Goal: Information Seeking & Learning: Learn about a topic

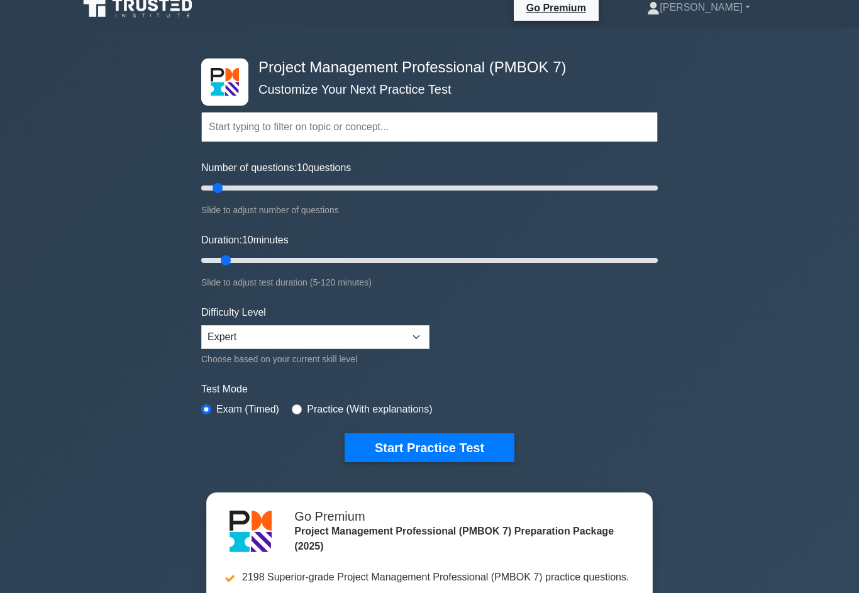
scroll to position [16, 0]
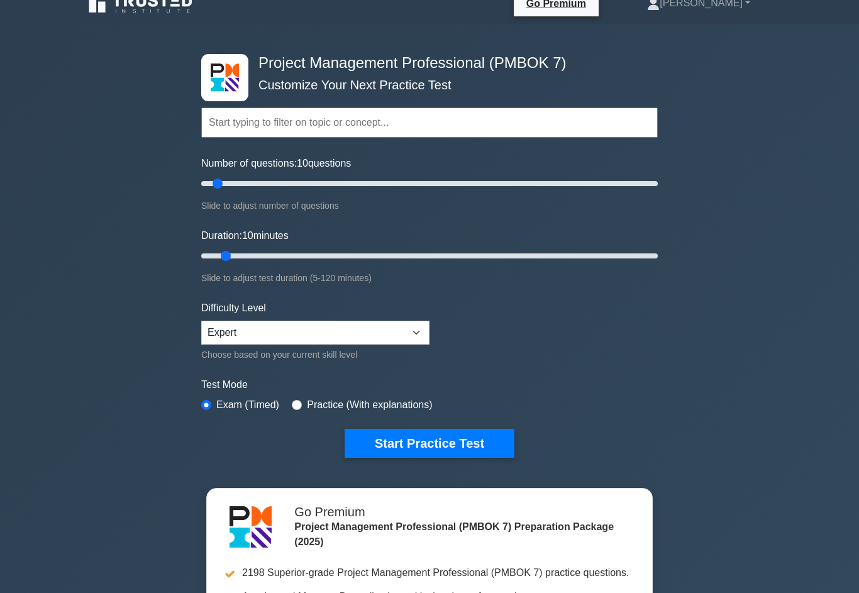
click at [484, 458] on button "Start Practice Test" at bounding box center [430, 443] width 170 height 29
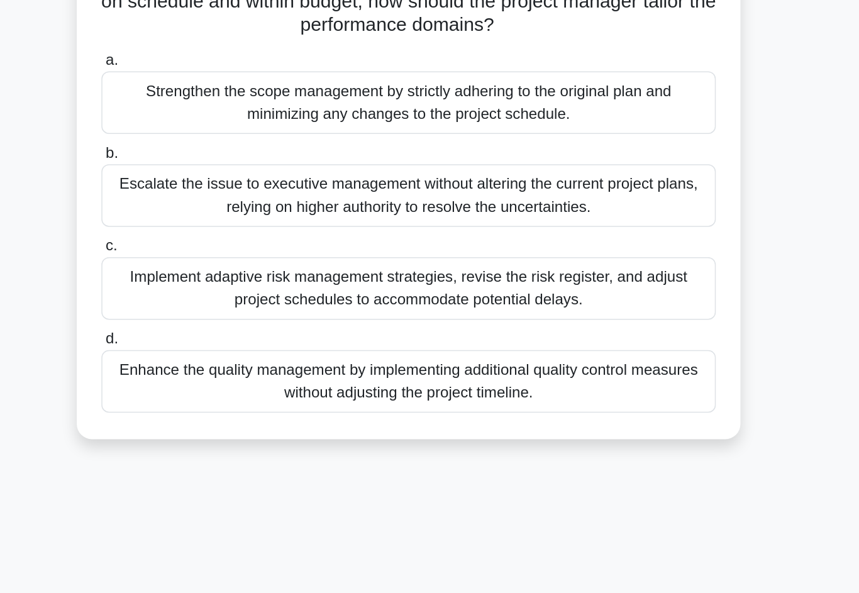
scroll to position [6, 0]
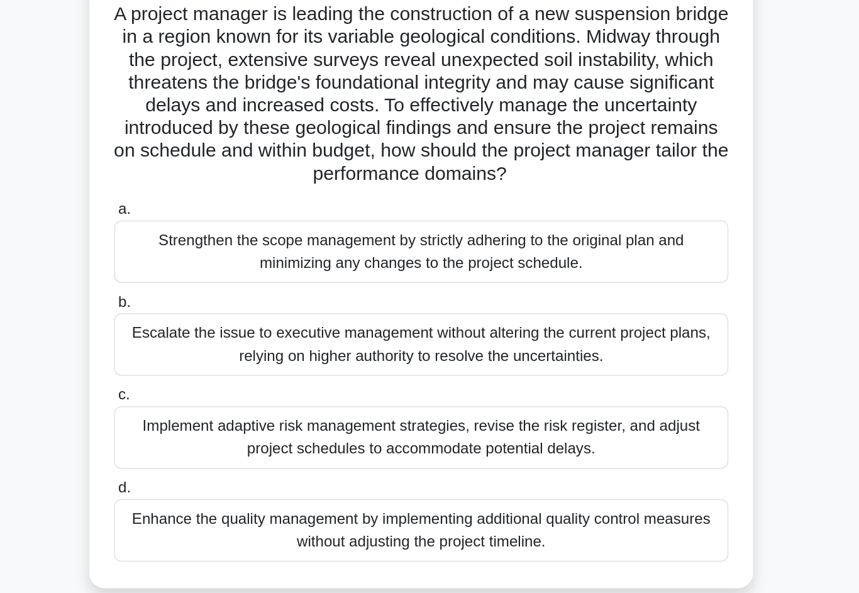
click at [226, 355] on div "Implement adaptive risk management strategies, revise the risk register, and ad…" at bounding box center [430, 376] width 408 height 42
click at [226, 344] on input "c. Implement adaptive risk management strategies, revise the risk register, and…" at bounding box center [226, 348] width 0 height 8
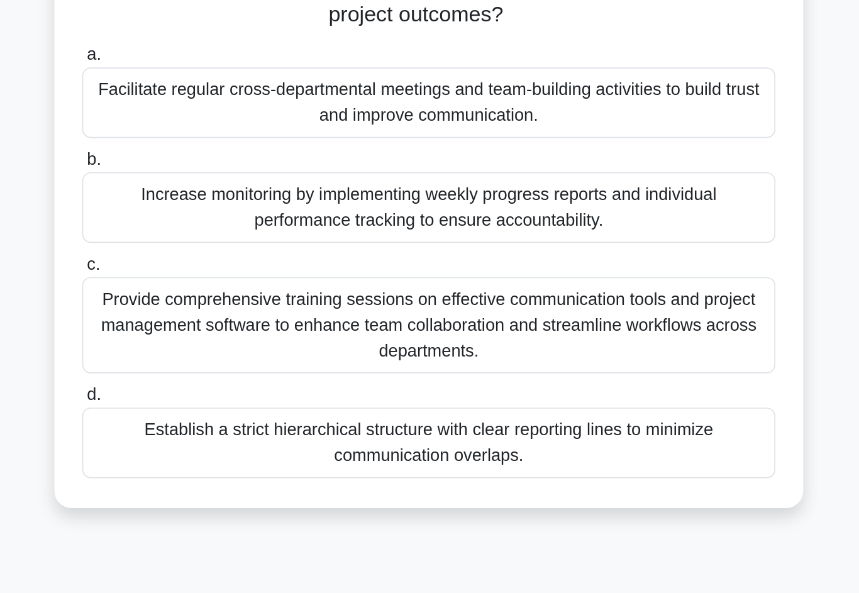
scroll to position [13, 0]
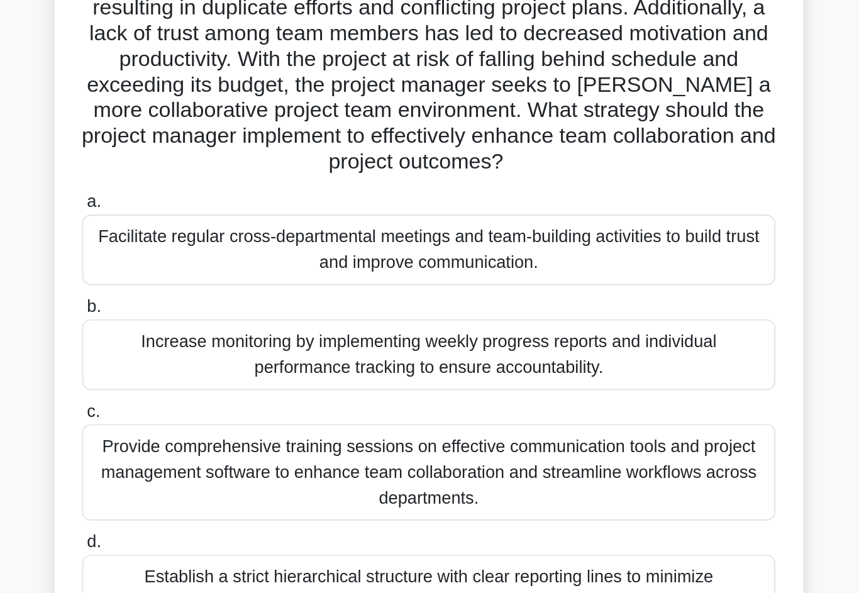
click at [226, 271] on div "Facilitate regular cross-departmental meetings and team-building activities to …" at bounding box center [430, 292] width 408 height 42
click at [226, 260] on input "a. Facilitate regular cross-departmental meetings and team-building activities …" at bounding box center [226, 264] width 0 height 8
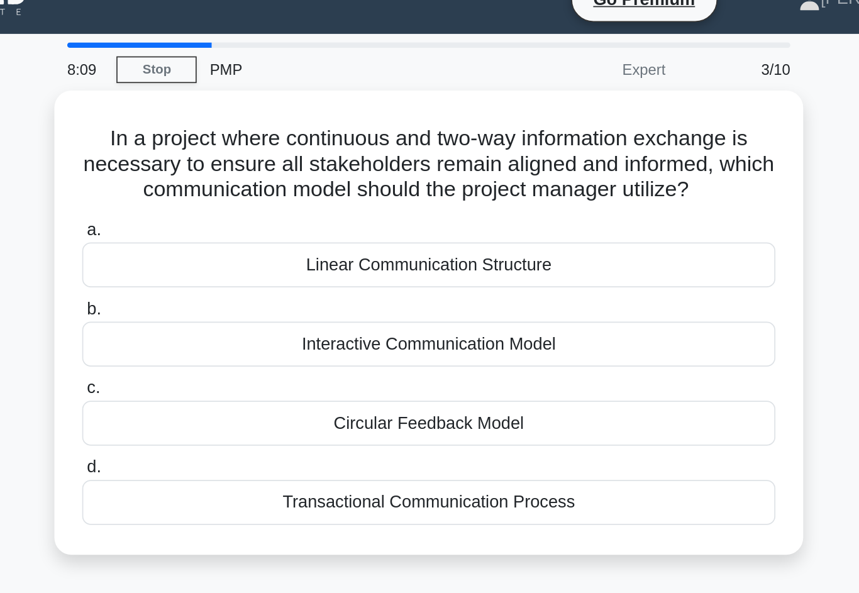
scroll to position [0, 0]
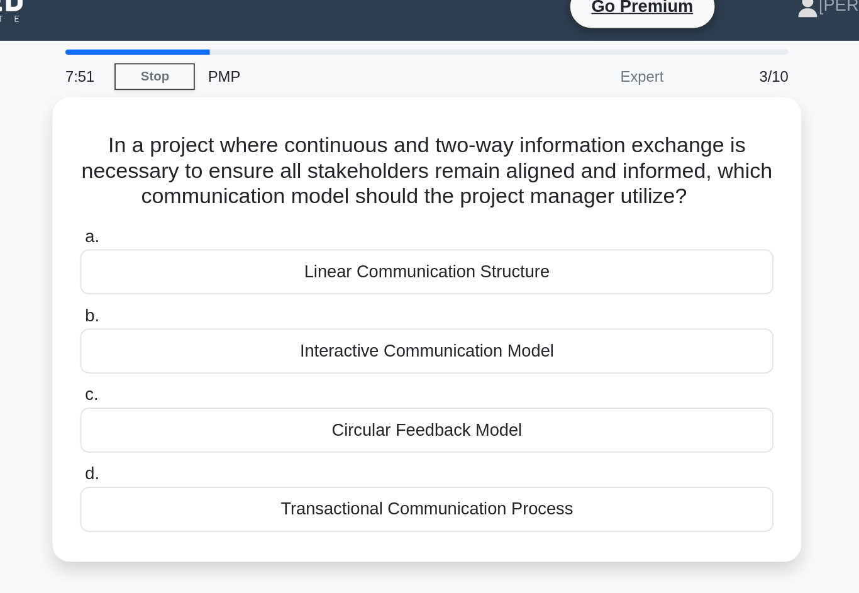
click at [226, 311] on div "Transactional Communication Process" at bounding box center [430, 316] width 408 height 26
click at [226, 299] on input "d. Transactional Communication Process" at bounding box center [226, 295] width 0 height 8
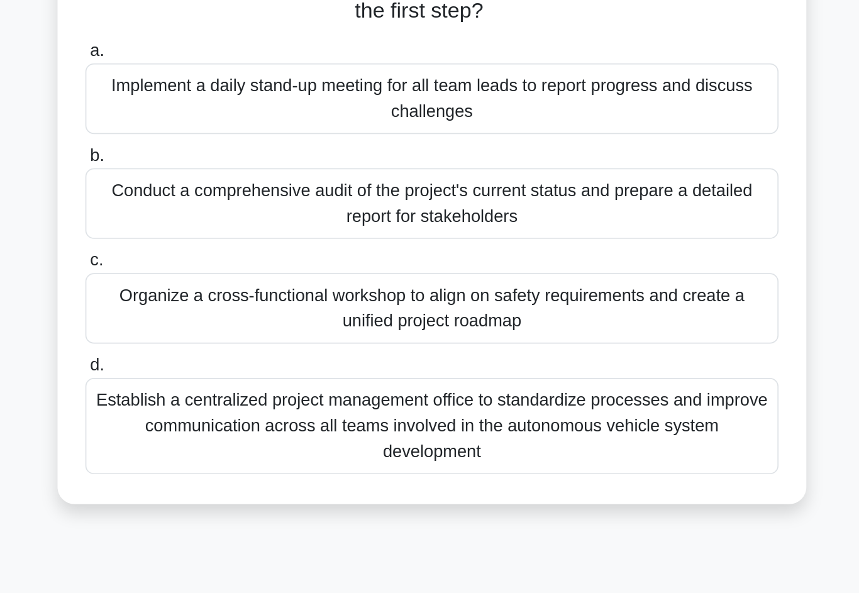
scroll to position [45, 0]
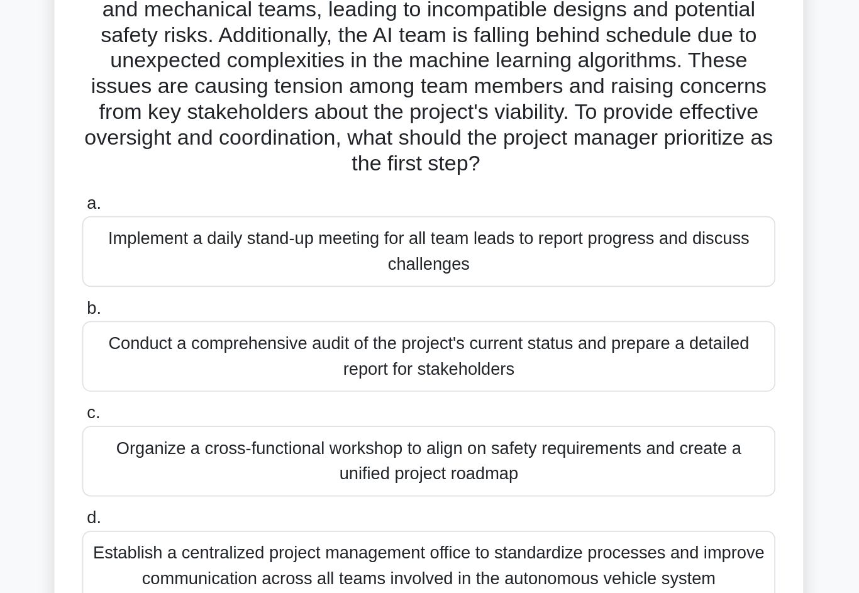
click at [226, 393] on div "Organize a cross-functional workshop to align on safety requirements and create…" at bounding box center [430, 414] width 408 height 42
click at [226, 381] on input "c. Organize a cross-functional workshop to align on safety requirements and cre…" at bounding box center [226, 385] width 0 height 8
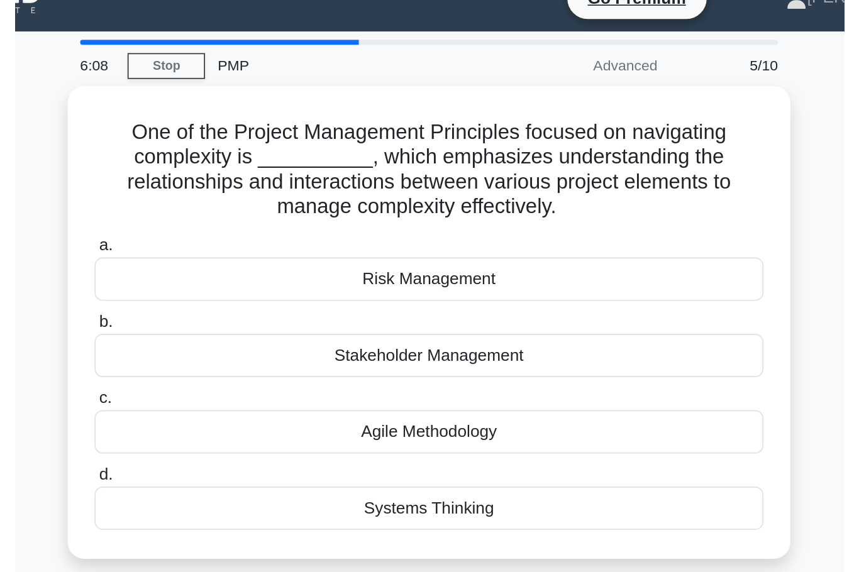
scroll to position [0, 0]
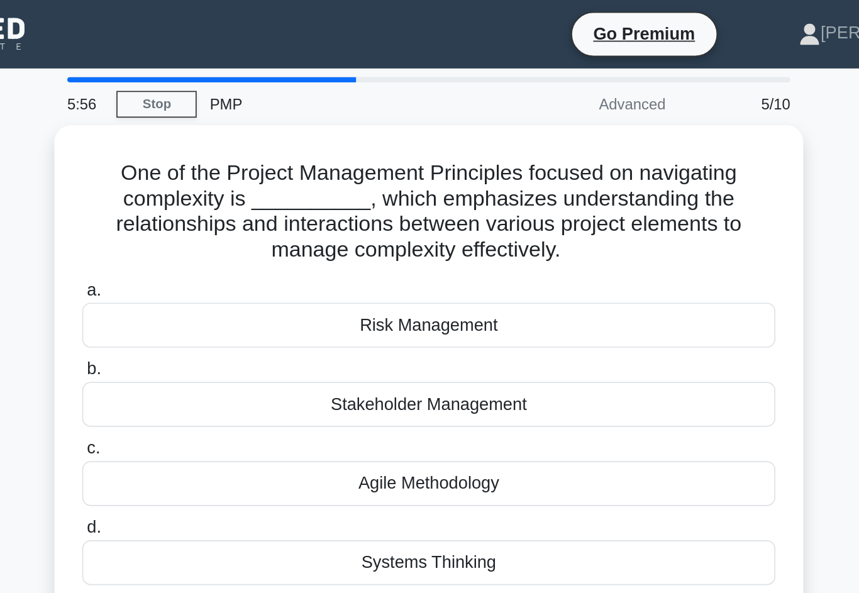
click at [226, 322] on div "Systems Thinking" at bounding box center [430, 331] width 408 height 26
click at [226, 315] on input "d. Systems Thinking" at bounding box center [226, 310] width 0 height 8
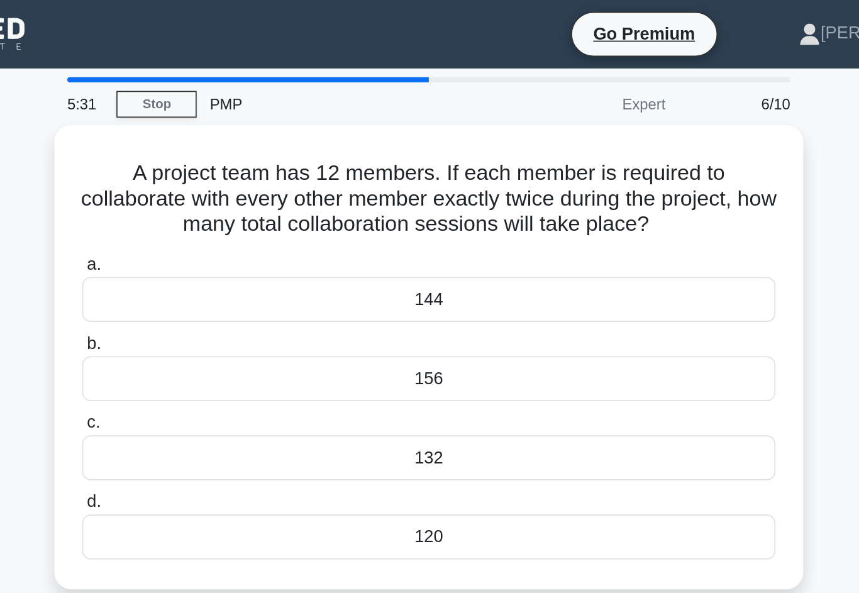
click at [303, 282] on div "132" at bounding box center [430, 269] width 408 height 26
click at [226, 253] on input "c. 132" at bounding box center [226, 249] width 0 height 8
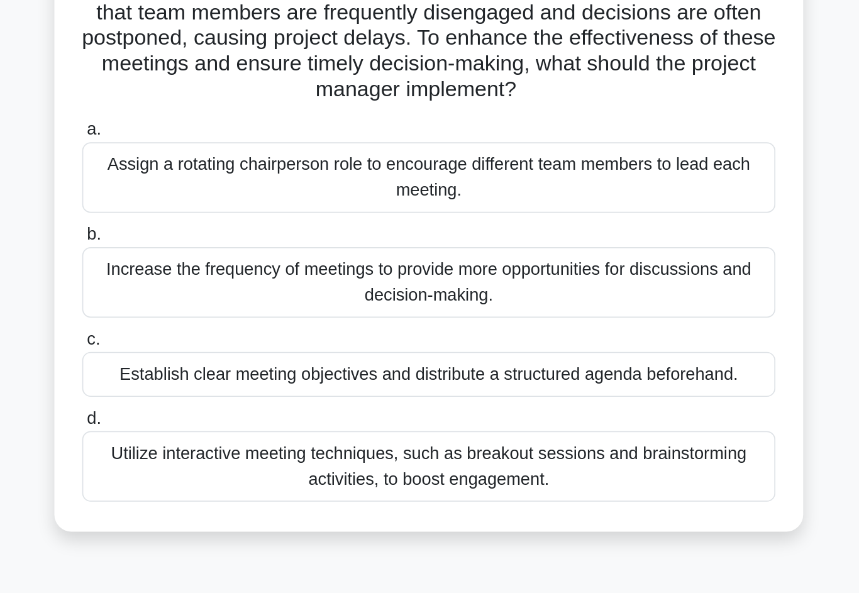
click at [226, 363] on div "Utilize interactive meeting techniques, such as breakout sessions and brainstor…" at bounding box center [430, 384] width 408 height 42
click at [226, 352] on input "d. Utilize interactive meeting techniques, such as breakout sessions and brains…" at bounding box center [226, 356] width 0 height 8
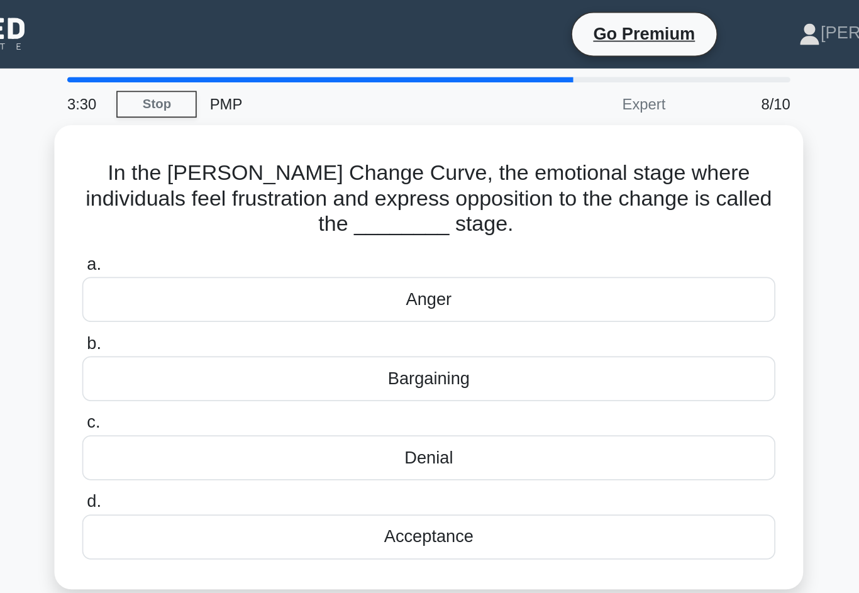
click at [257, 274] on div "Denial" at bounding box center [430, 269] width 408 height 26
click at [226, 253] on input "c. Denial" at bounding box center [226, 249] width 0 height 8
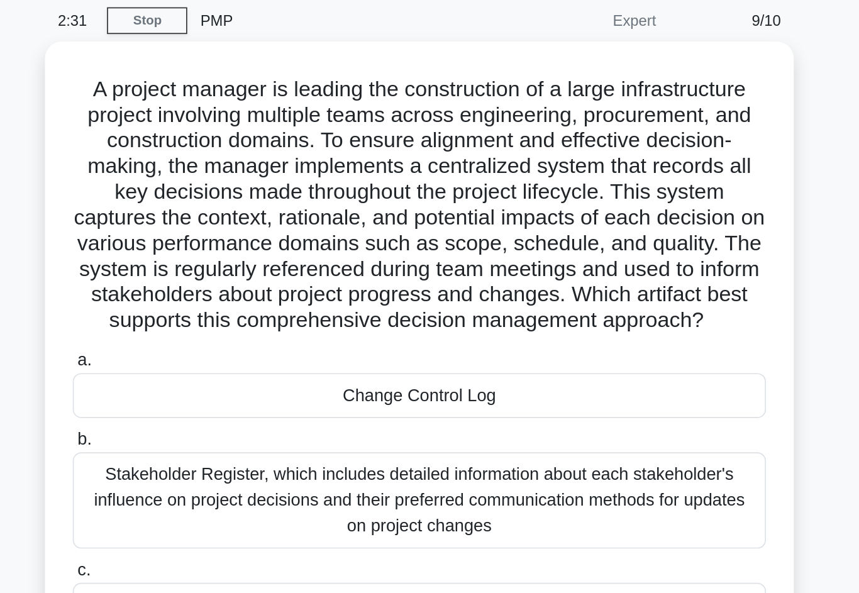
click at [226, 269] on div "Change Control Log" at bounding box center [430, 282] width 408 height 26
click at [226, 257] on input "a. Change Control Log" at bounding box center [226, 261] width 0 height 8
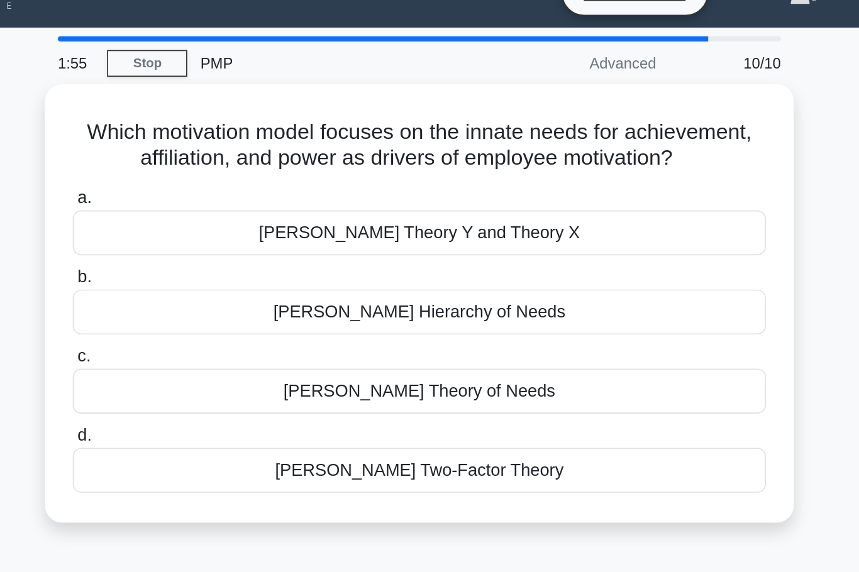
click at [317, 248] on div "McClelland's Theory of Needs" at bounding box center [430, 254] width 408 height 26
click at [226, 238] on input "c. McClelland's Theory of Needs" at bounding box center [226, 234] width 0 height 8
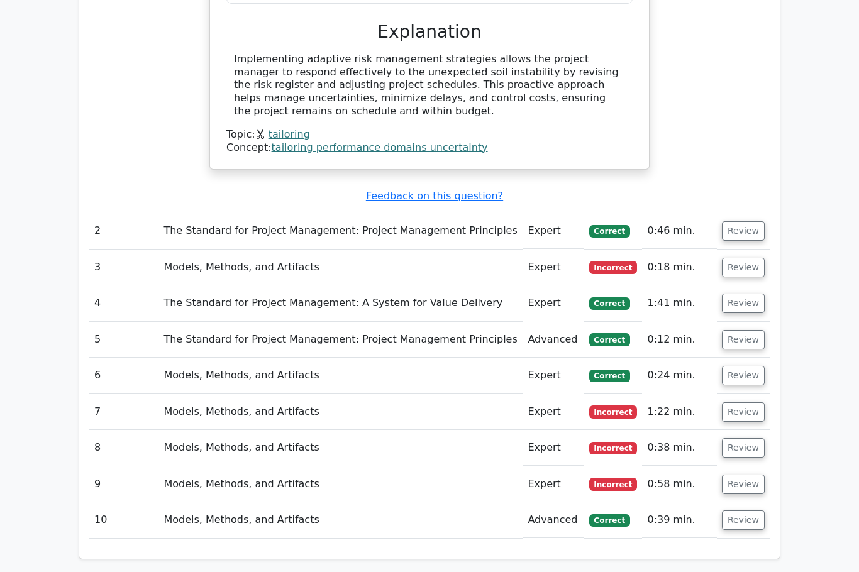
click at [753, 476] on button "Review" at bounding box center [743, 486] width 43 height 20
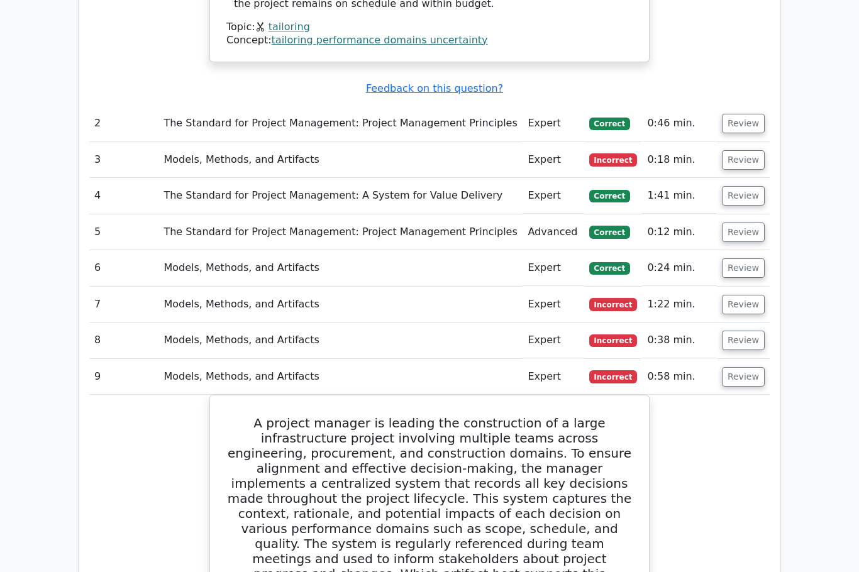
scroll to position [1434, 0]
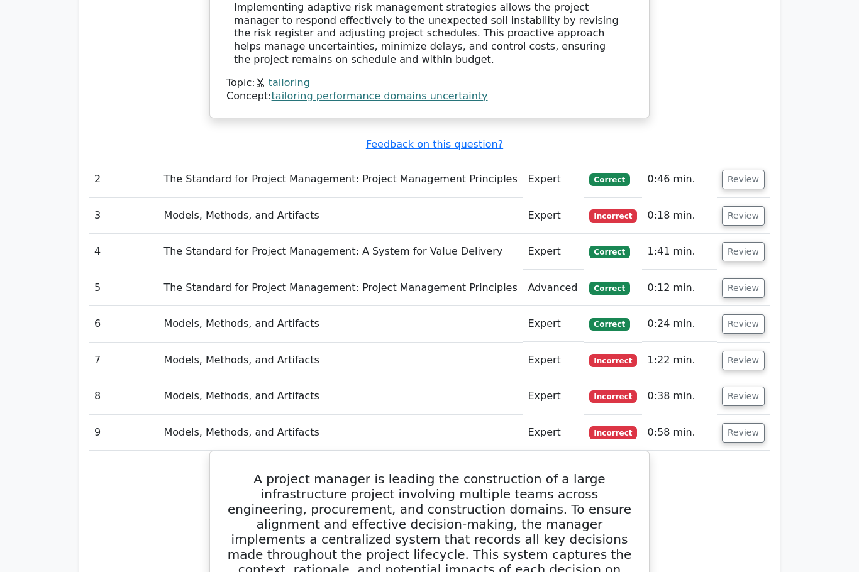
click at [743, 415] on td "Review" at bounding box center [743, 433] width 53 height 36
click at [754, 387] on button "Review" at bounding box center [743, 397] width 43 height 20
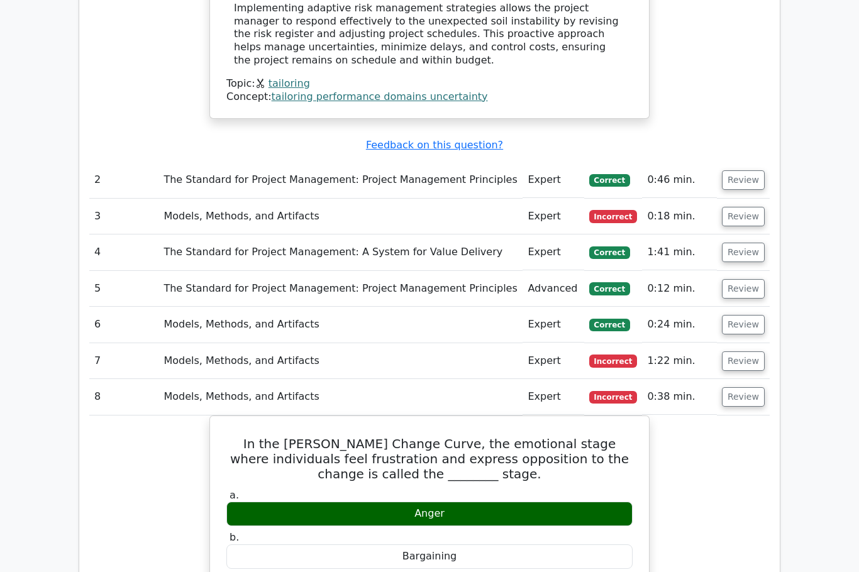
click at [753, 352] on button "Review" at bounding box center [743, 362] width 43 height 20
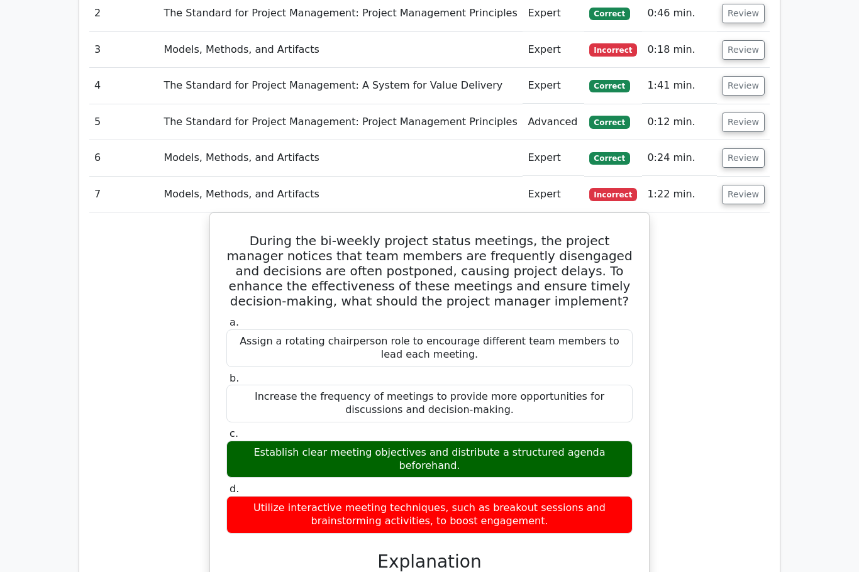
scroll to position [1599, 0]
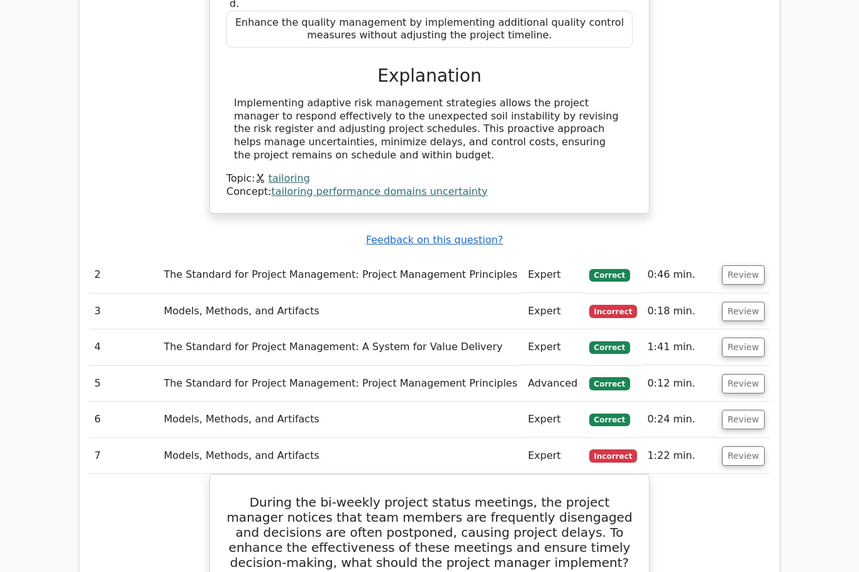
click at [744, 411] on button "Review" at bounding box center [743, 421] width 43 height 20
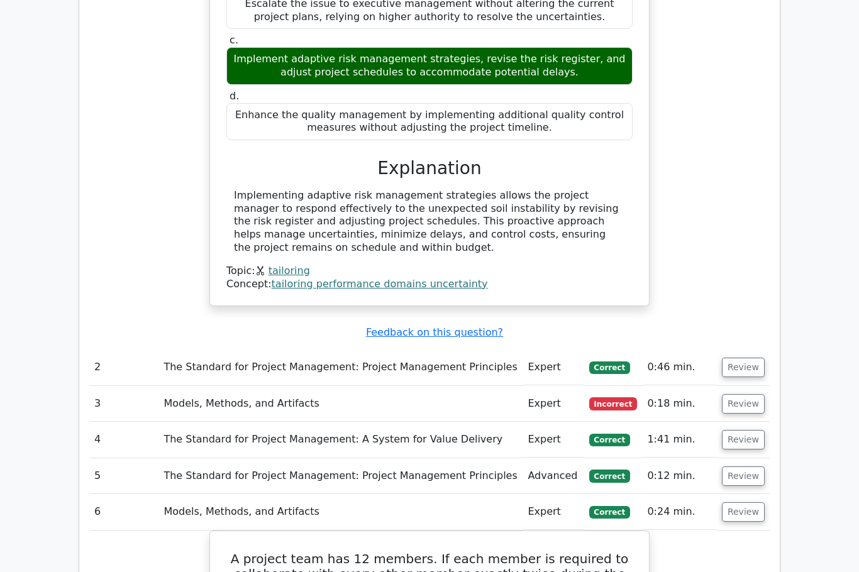
click at [747, 467] on button "Review" at bounding box center [743, 477] width 43 height 20
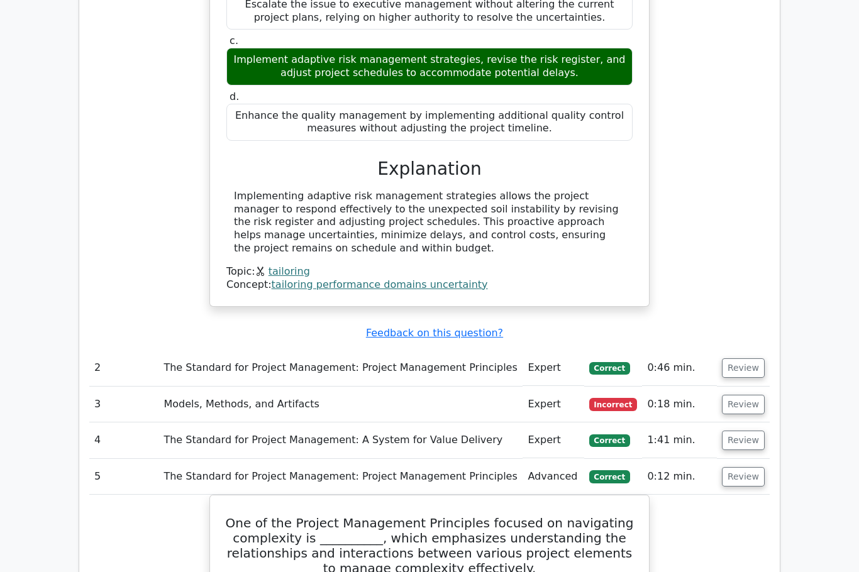
click at [745, 432] on button "Review" at bounding box center [743, 442] width 43 height 20
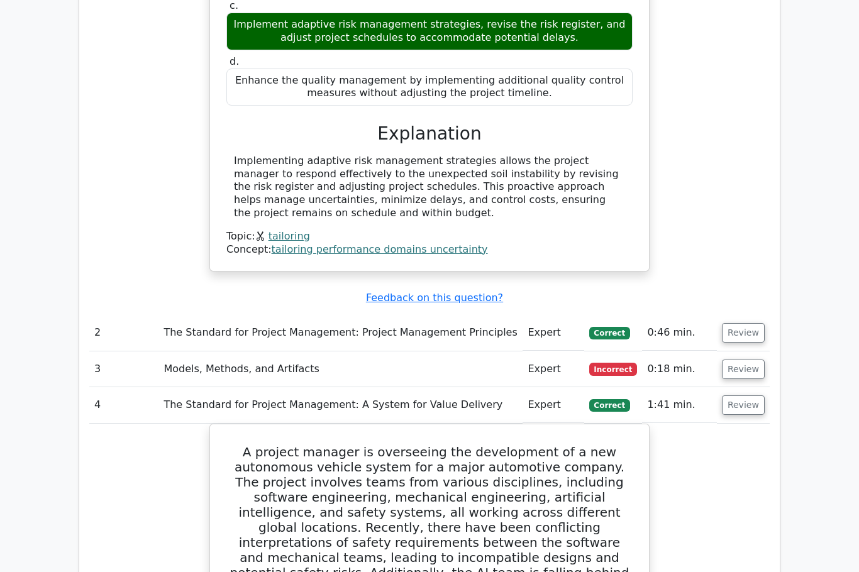
scroll to position [1217, 0]
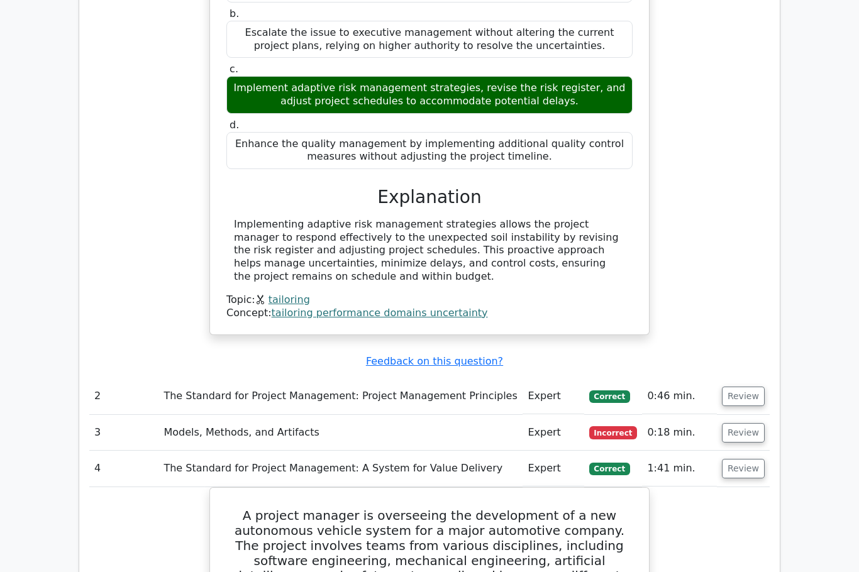
click at [739, 423] on button "Review" at bounding box center [743, 433] width 43 height 20
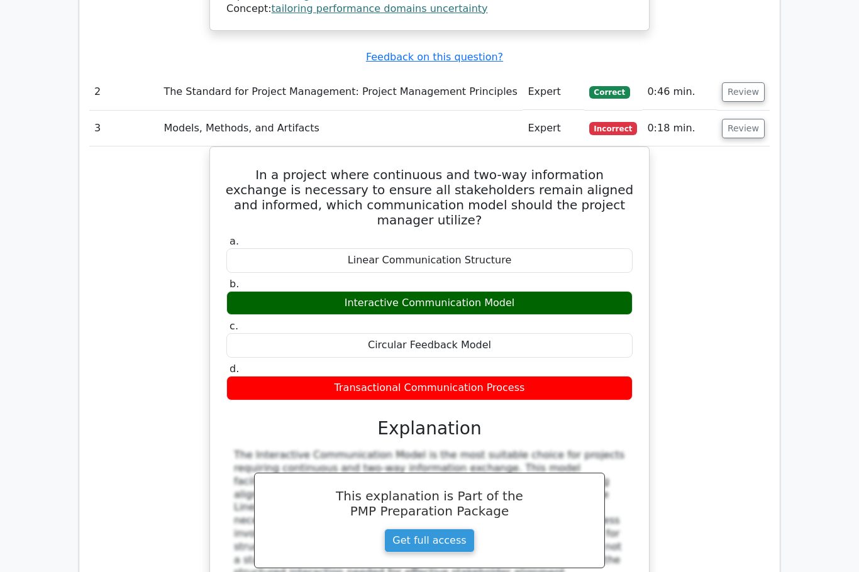
scroll to position [1522, 0]
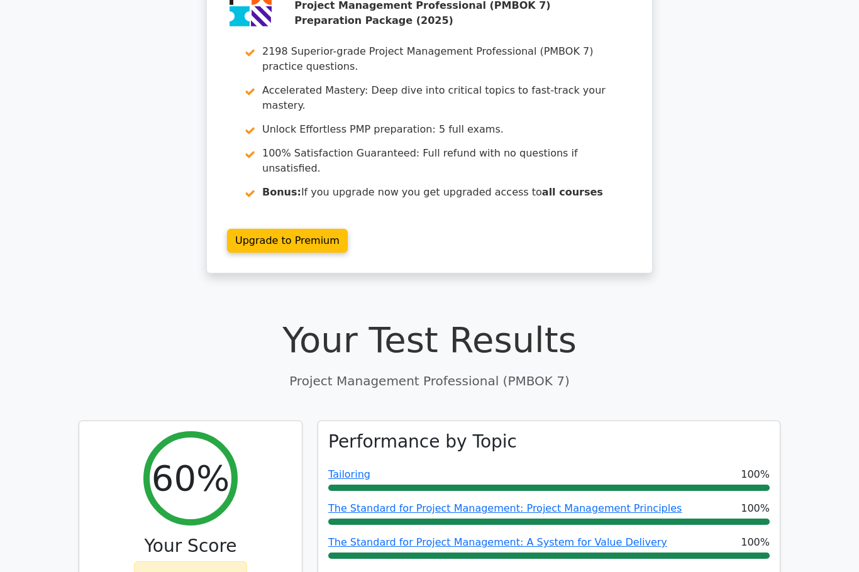
scroll to position [0, 0]
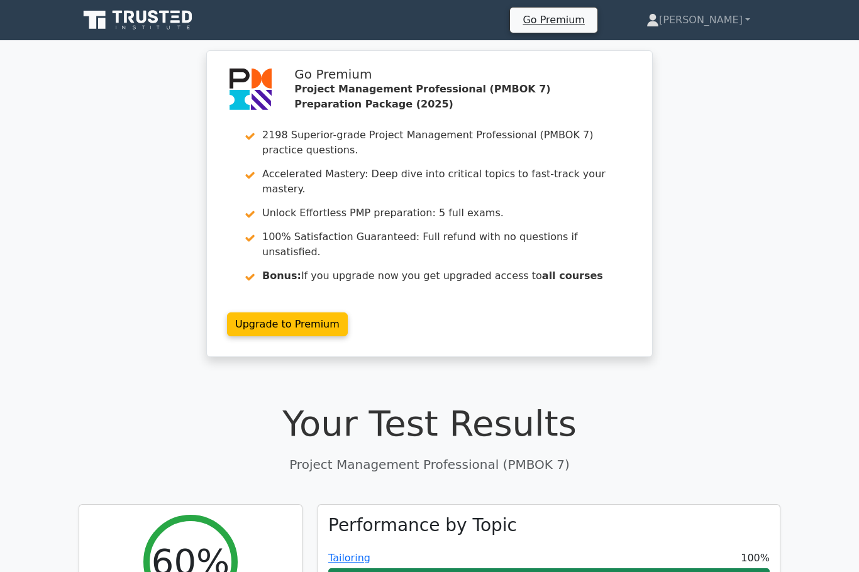
click at [727, 25] on link "[PERSON_NAME]" at bounding box center [699, 20] width 164 height 25
click at [706, 45] on link "Profile" at bounding box center [666, 50] width 99 height 20
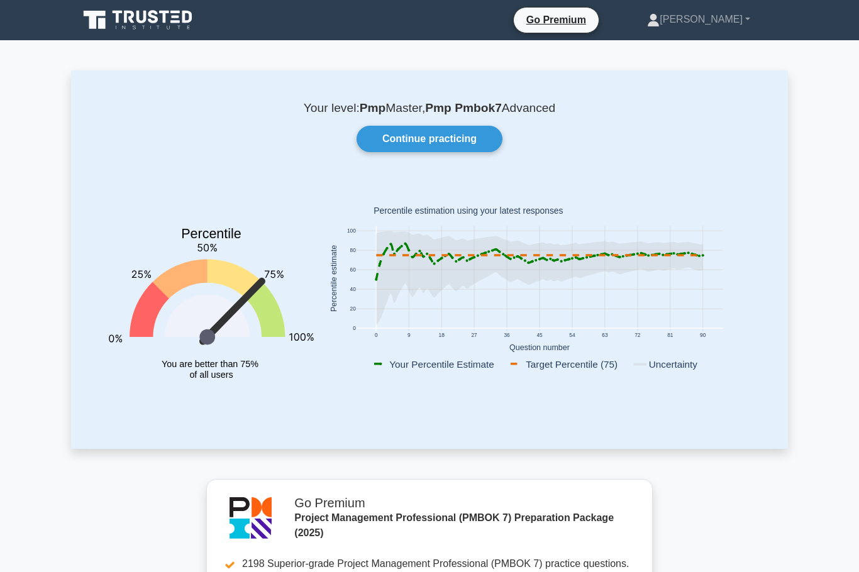
click at [476, 144] on link "Continue practicing" at bounding box center [430, 139] width 146 height 26
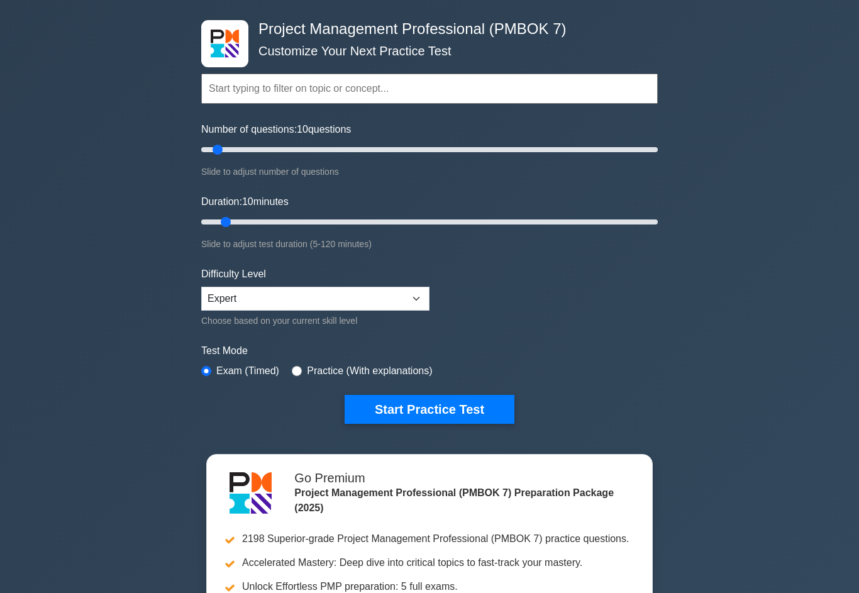
scroll to position [52, 0]
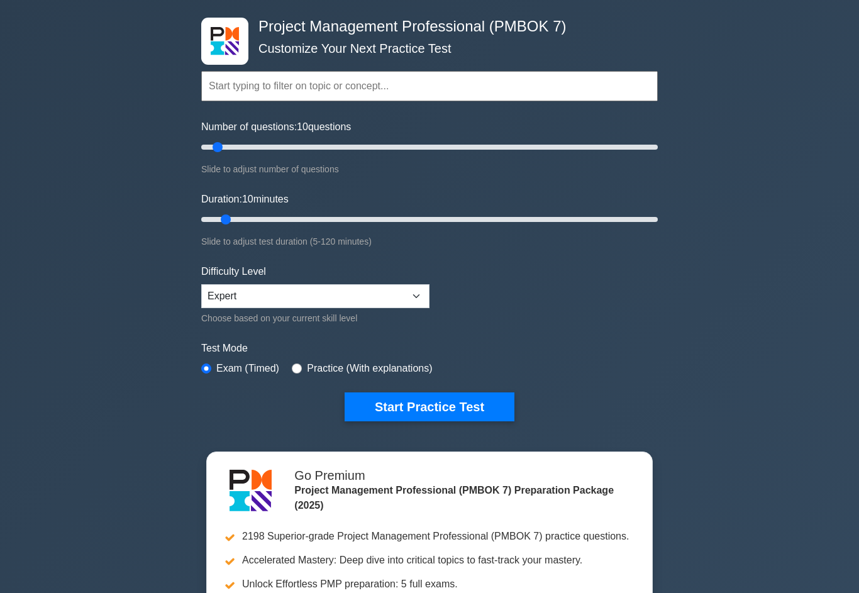
click at [444, 420] on button "Start Practice Test" at bounding box center [430, 407] width 170 height 29
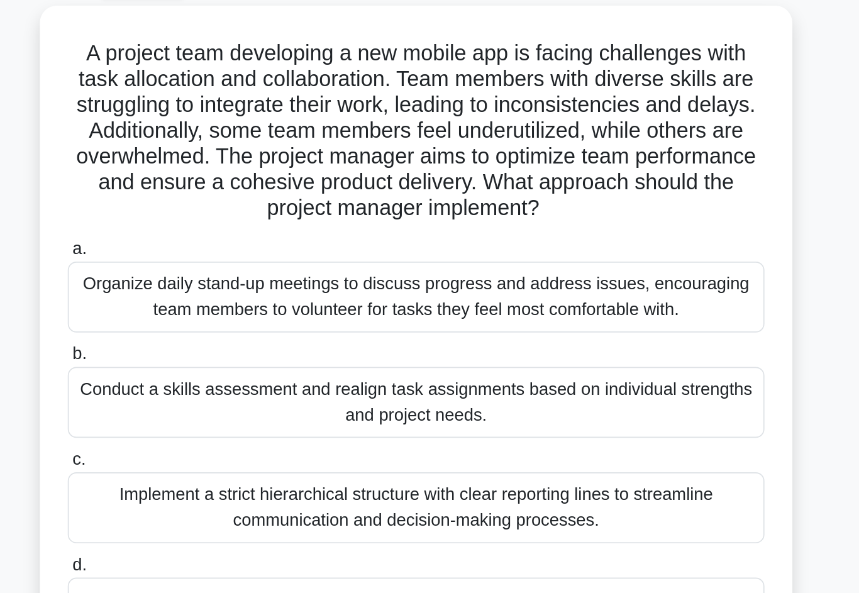
click at [226, 285] on div "Conduct a skills assessment and realign task assignments based on individual st…" at bounding box center [430, 306] width 408 height 42
click at [226, 274] on input "b. Conduct a skills assessment and realign task assignments based on individual…" at bounding box center [226, 278] width 0 height 8
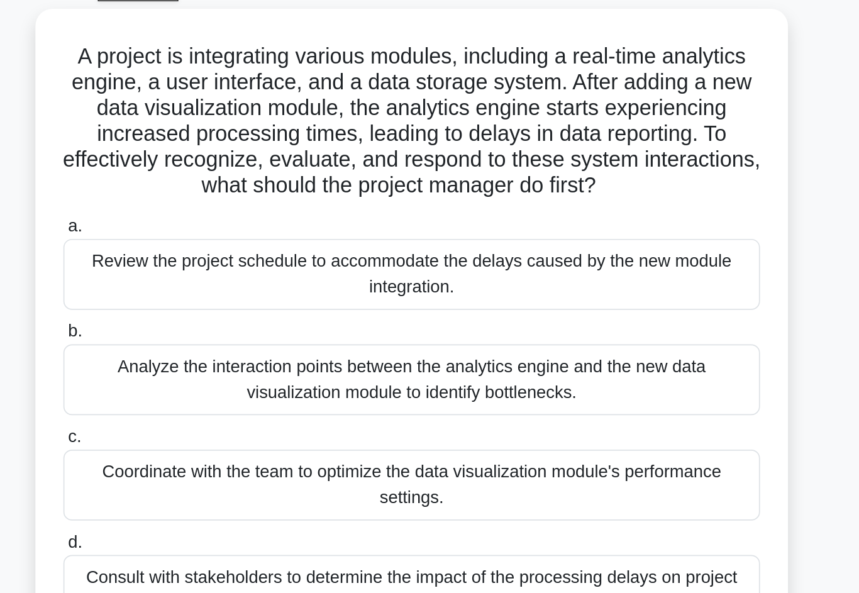
click at [429, 270] on div "Analyze the interaction points between the analytics engine and the new data vi…" at bounding box center [430, 291] width 408 height 42
click at [226, 259] on input "b. Analyze the interaction points between the analytics engine and the new data…" at bounding box center [226, 263] width 0 height 8
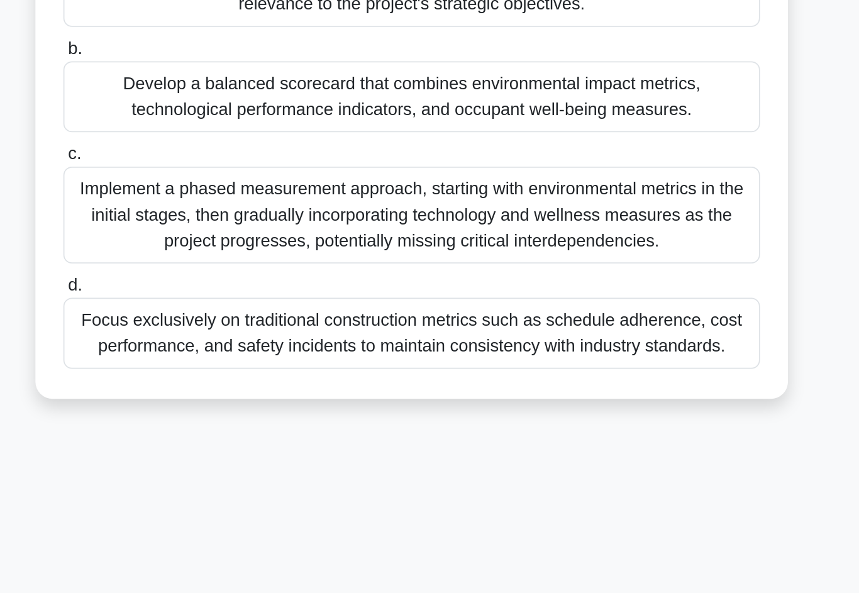
scroll to position [31, 0]
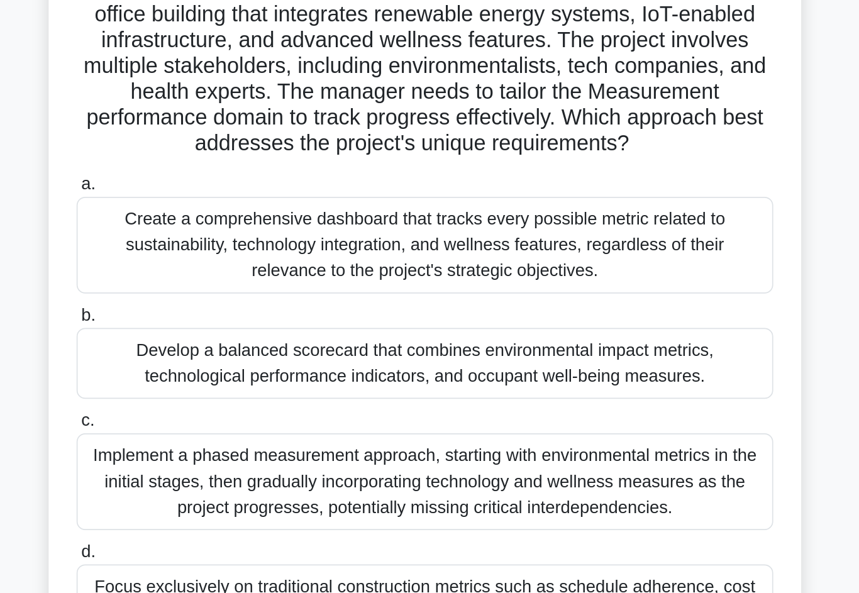
click at [430, 269] on div "Develop a balanced scorecard that combines environmental impact metrics, techno…" at bounding box center [430, 290] width 408 height 42
click at [226, 258] on input "b. Develop a balanced scorecard that combines environmental impact metrics, tec…" at bounding box center [226, 262] width 0 height 8
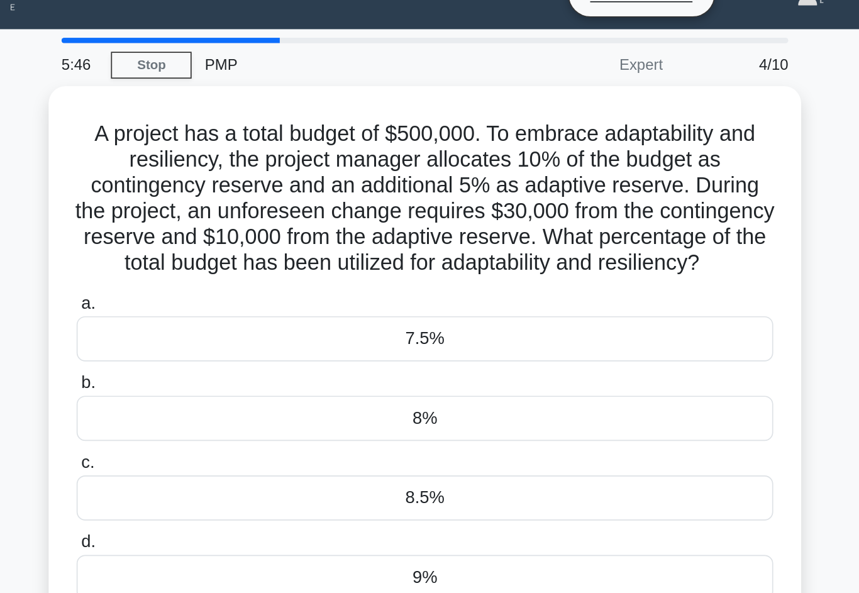
scroll to position [0, 0]
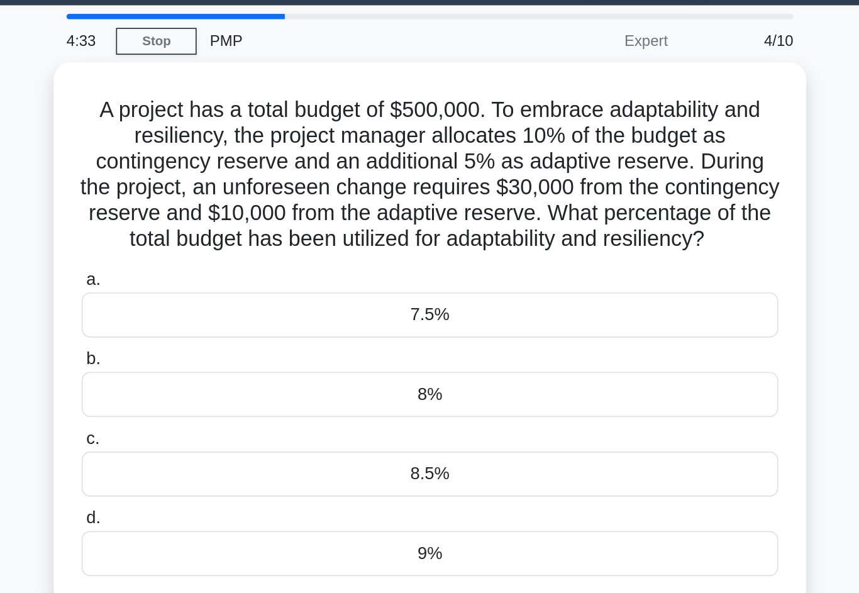
click at [411, 208] on div "7.5%" at bounding box center [430, 221] width 408 height 26
click at [226, 201] on input "a. 7.5%" at bounding box center [226, 201] width 0 height 8
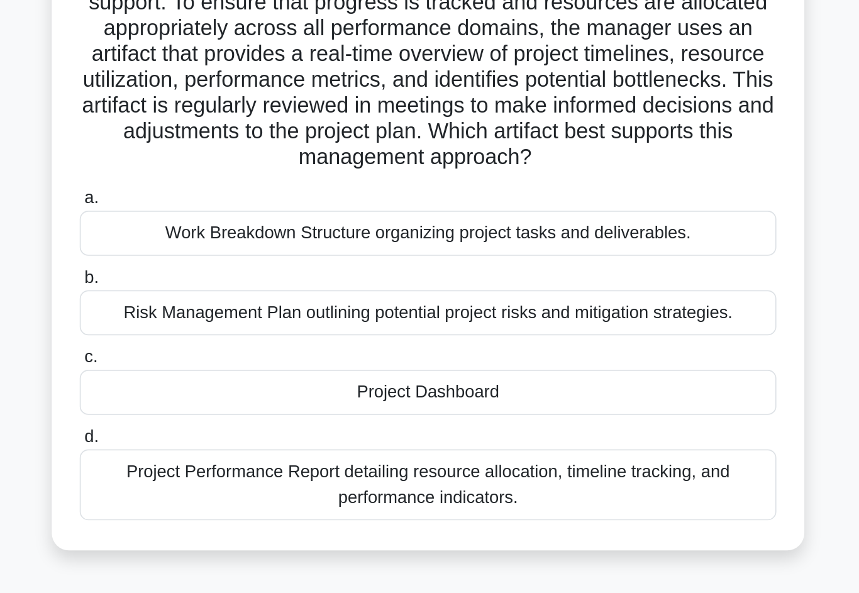
click at [423, 347] on div "Project Dashboard" at bounding box center [430, 360] width 408 height 26
click at [226, 335] on input "c. Project Dashboard" at bounding box center [226, 339] width 0 height 8
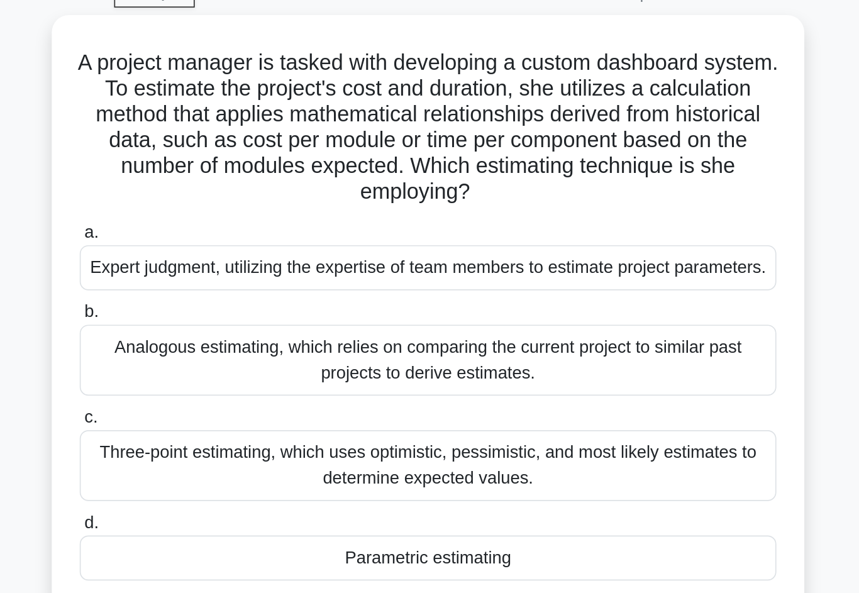
click at [421, 255] on div "Analogous estimating, which relies on comparing the current project to similar …" at bounding box center [430, 276] width 408 height 42
click at [226, 243] on input "b. Analogous estimating, which relies on comparing the current project to simil…" at bounding box center [226, 247] width 0 height 8
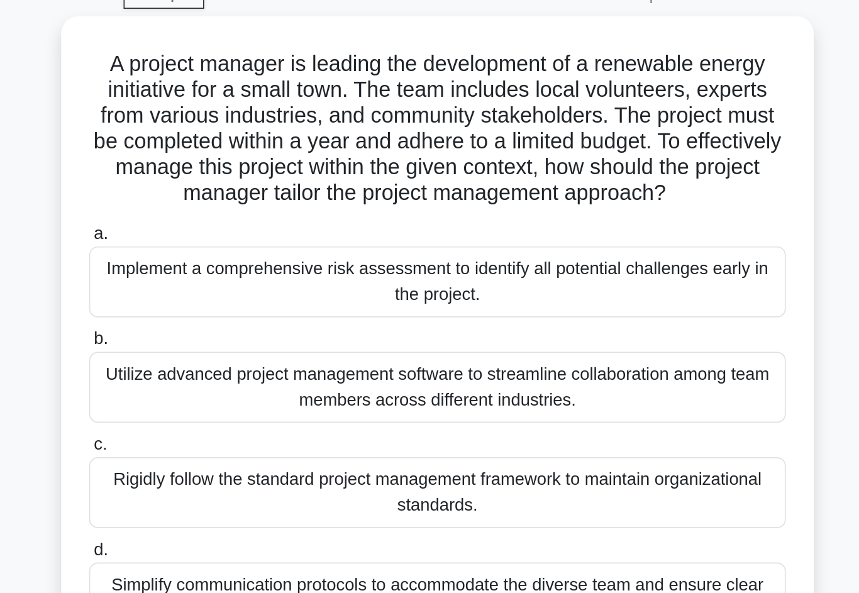
click at [435, 270] on div "Utilize advanced project management software to streamline collaboration among …" at bounding box center [430, 291] width 408 height 42
click at [226, 259] on input "b. Utilize advanced project management software to streamline collaboration amo…" at bounding box center [226, 263] width 0 height 8
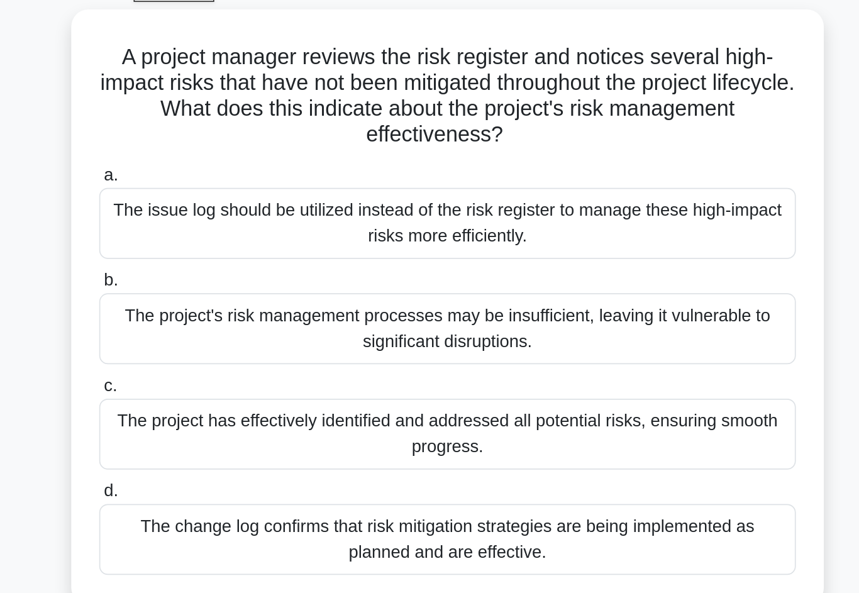
click at [430, 301] on div "The project has effectively identified and addressed all potential risks, ensur…" at bounding box center [430, 322] width 408 height 42
click at [226, 290] on input "c. The project has effectively identified and addressed all potential risks, en…" at bounding box center [226, 294] width 0 height 8
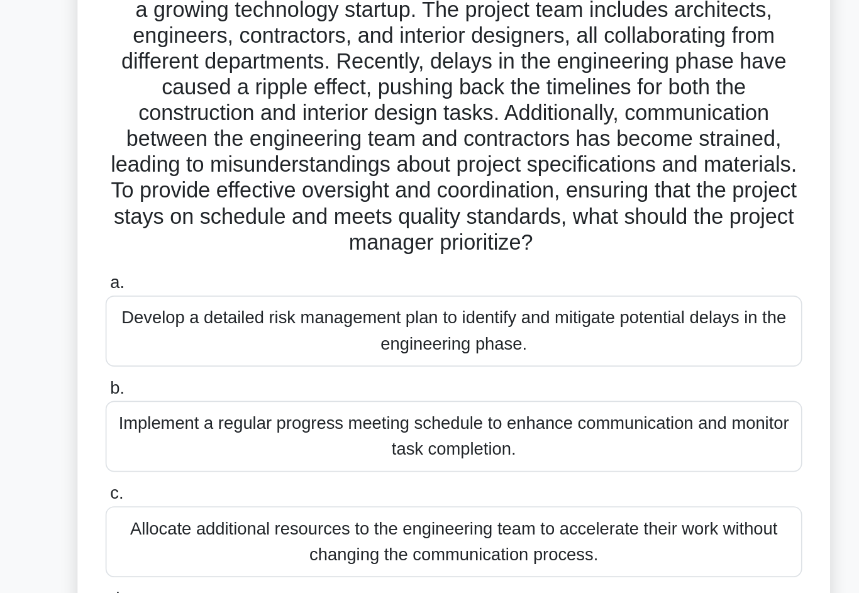
click at [435, 345] on div "Implement a regular progress meeting schedule to enhance communication and moni…" at bounding box center [430, 366] width 408 height 42
click at [226, 334] on input "b. Implement a regular progress meeting schedule to enhance communication and m…" at bounding box center [226, 338] width 0 height 8
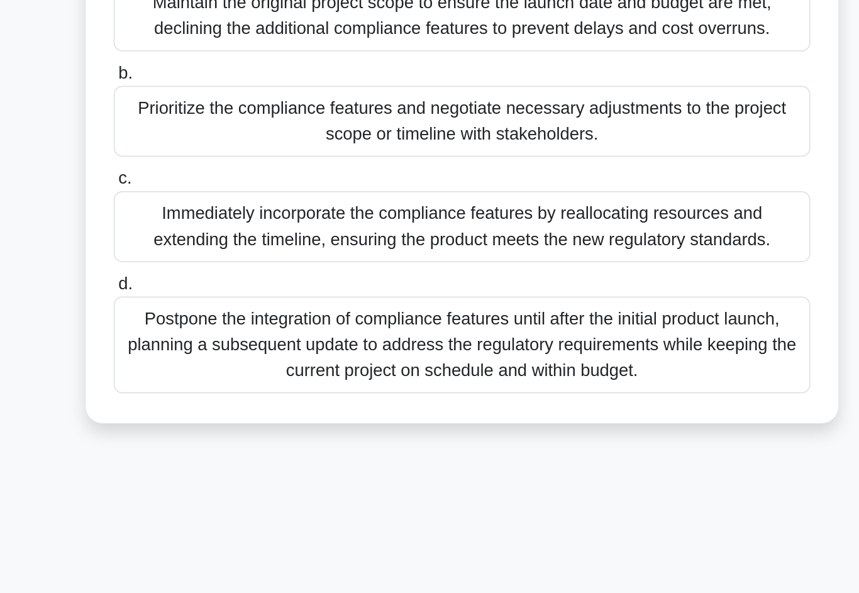
scroll to position [16, 0]
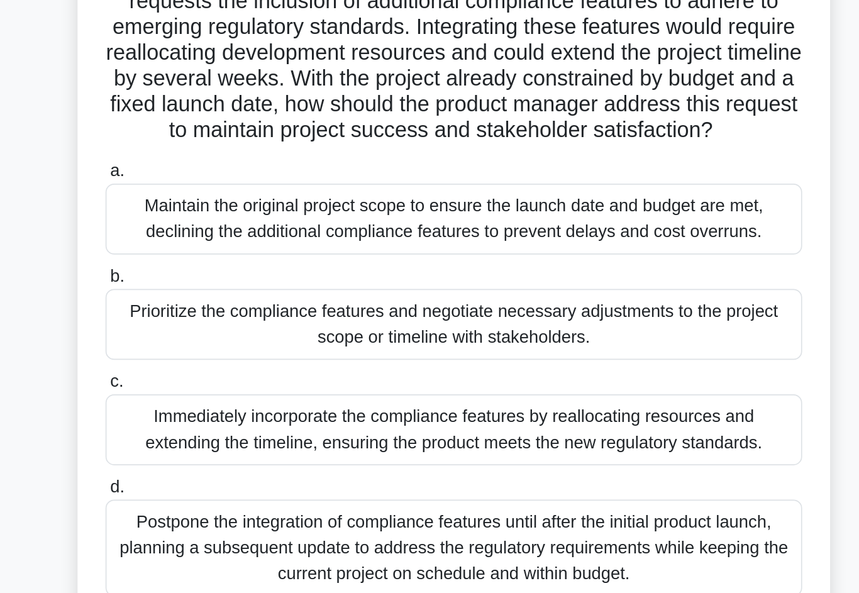
click at [457, 284] on div "Prioritize the compliance features and negotiate necessary adjustments to the p…" at bounding box center [430, 305] width 408 height 42
click at [226, 272] on input "b. Prioritize the compliance features and negotiate necessary adjustments to th…" at bounding box center [226, 276] width 0 height 8
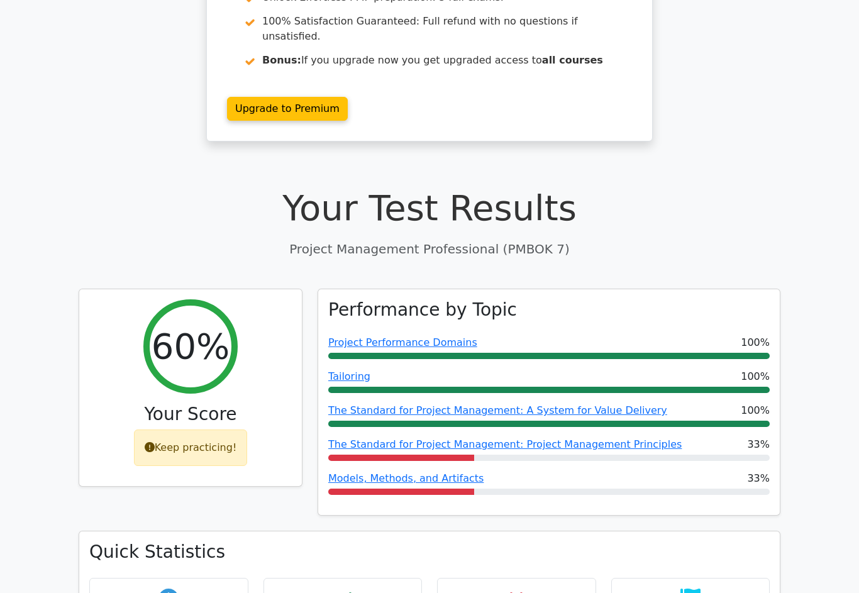
scroll to position [254, 0]
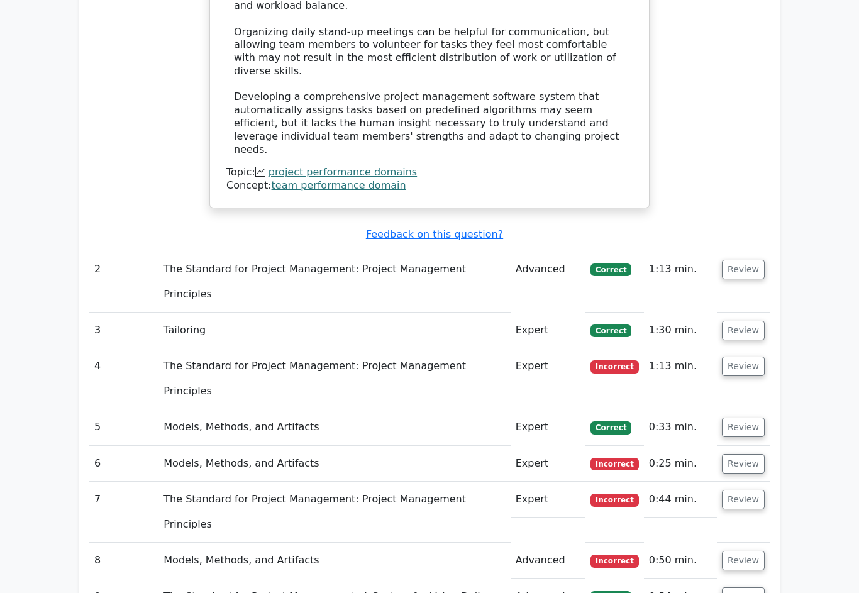
scroll to position [1742, 0]
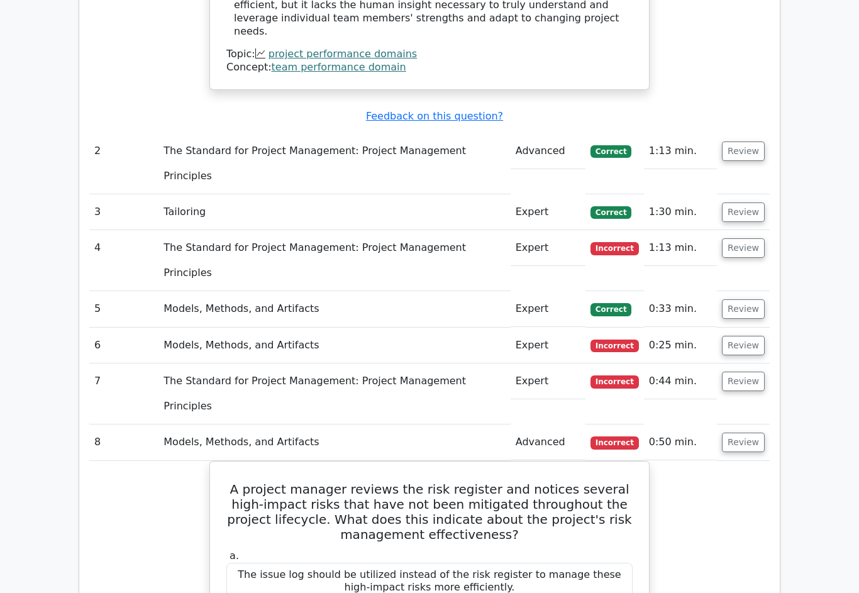
scroll to position [1906, 0]
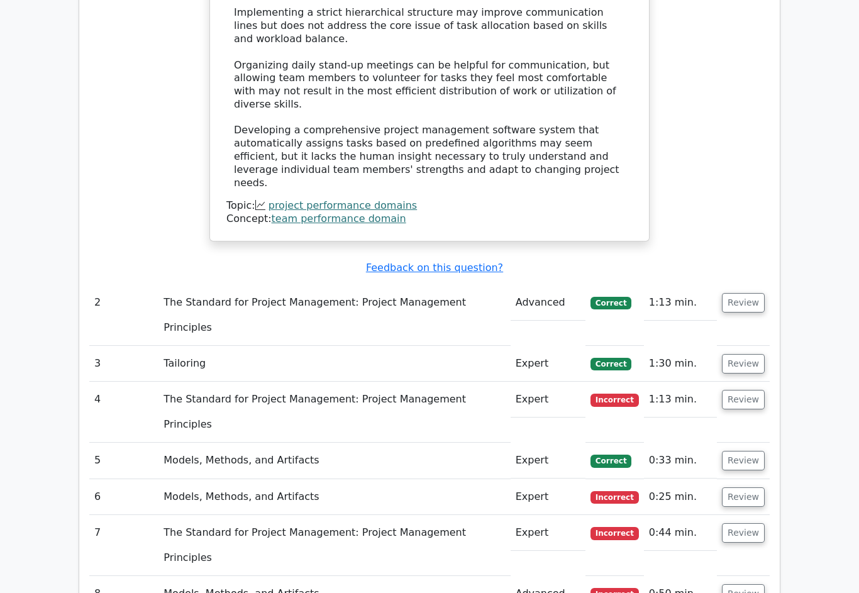
click at [762, 524] on button "Review" at bounding box center [743, 534] width 43 height 20
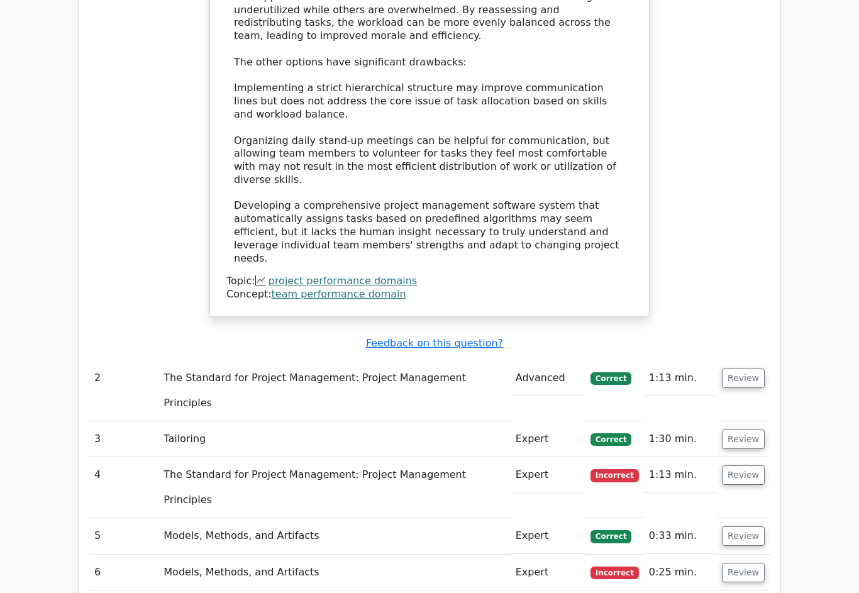
scroll to position [1634, 0]
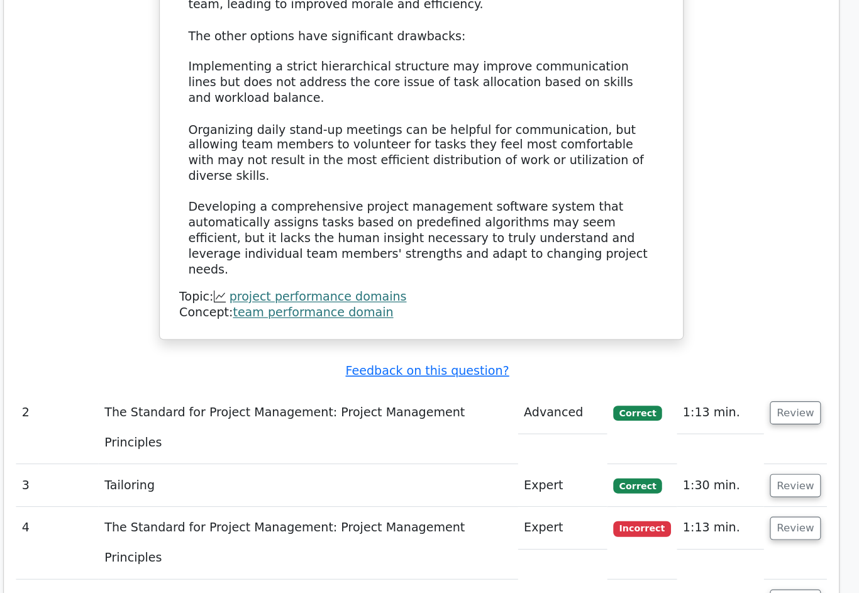
scroll to position [1706, 0]
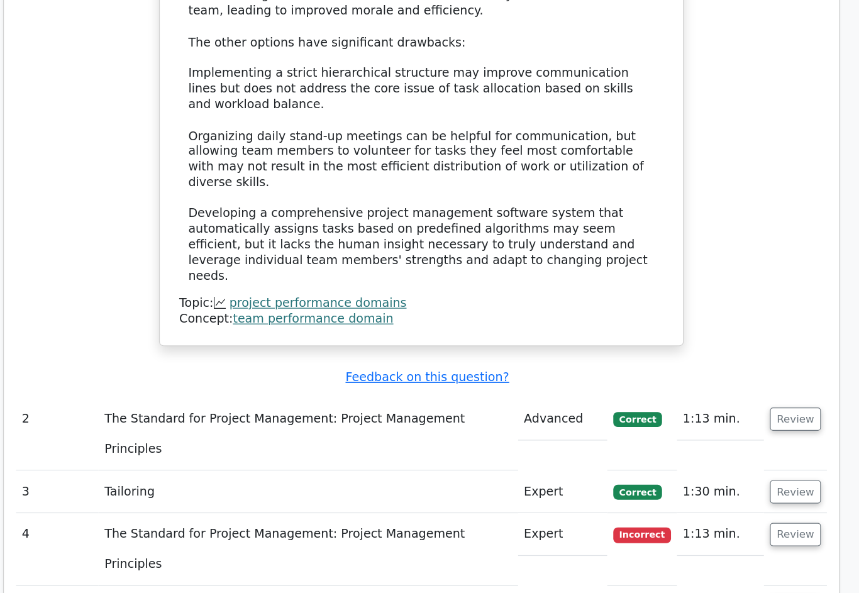
click at [722, 500] on button "Review" at bounding box center [743, 510] width 43 height 20
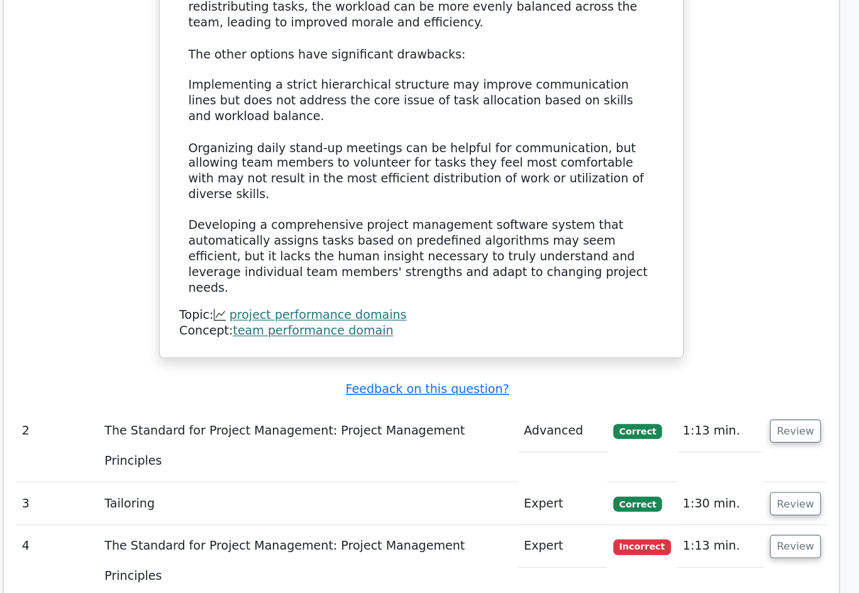
click at [722, 449] on button "Review" at bounding box center [743, 459] width 43 height 20
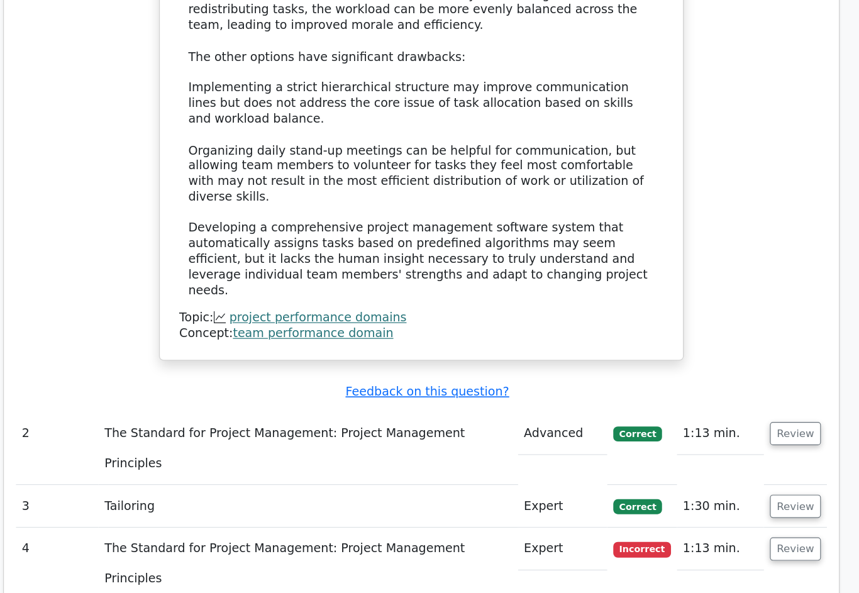
scroll to position [1668, 0]
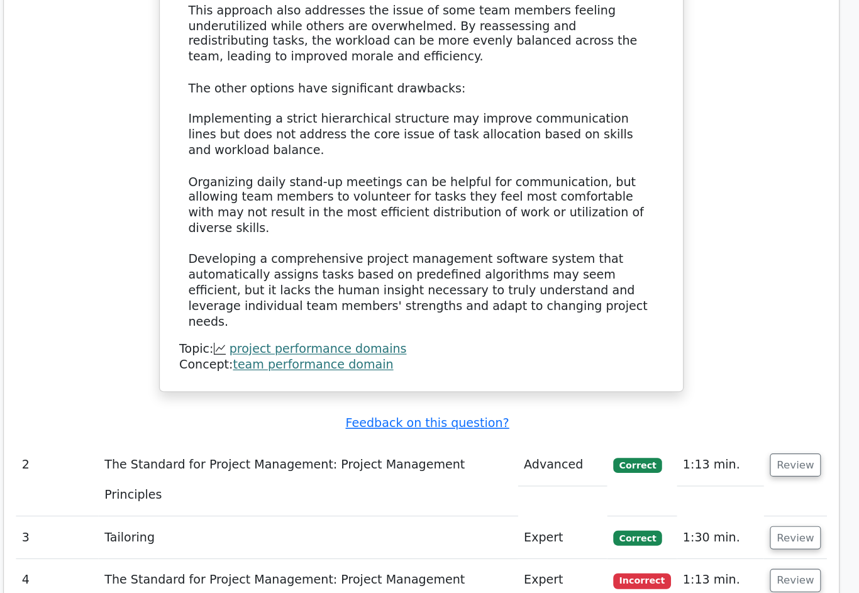
click at [722, 442] on button "Review" at bounding box center [743, 452] width 43 height 20
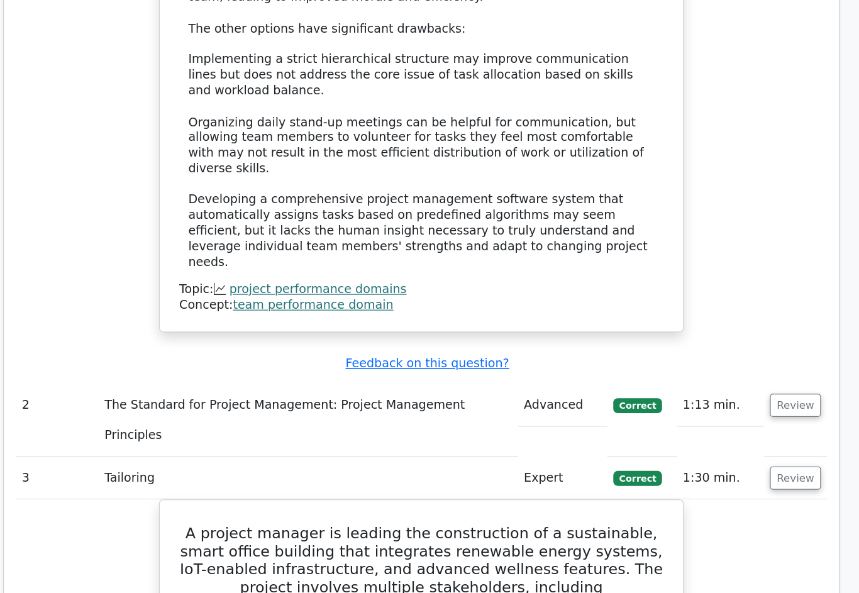
scroll to position [1616, 0]
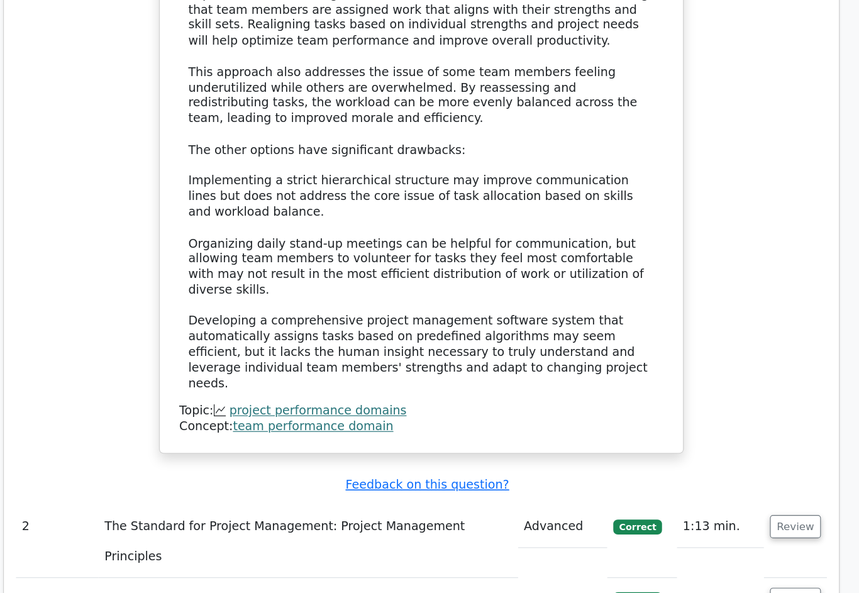
click at [722, 432] on button "Review" at bounding box center [743, 442] width 43 height 20
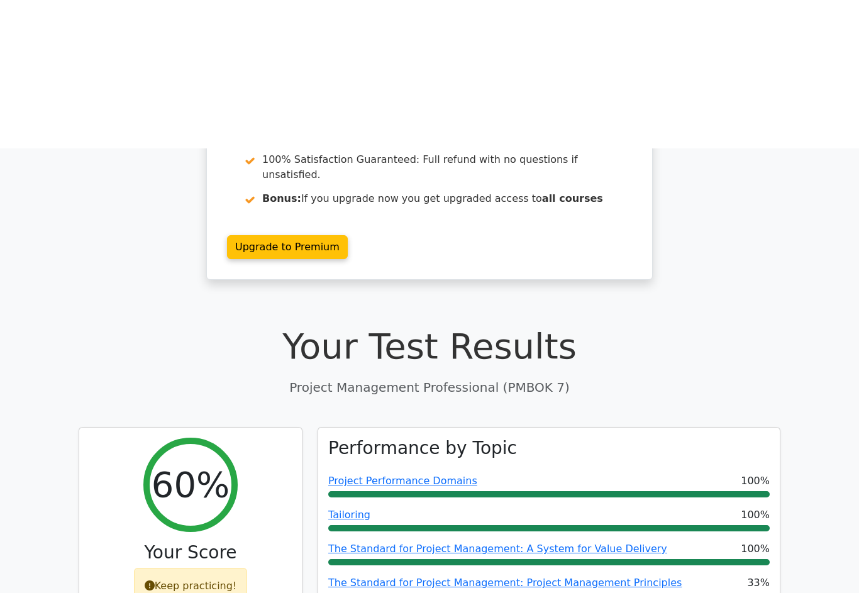
scroll to position [0, 0]
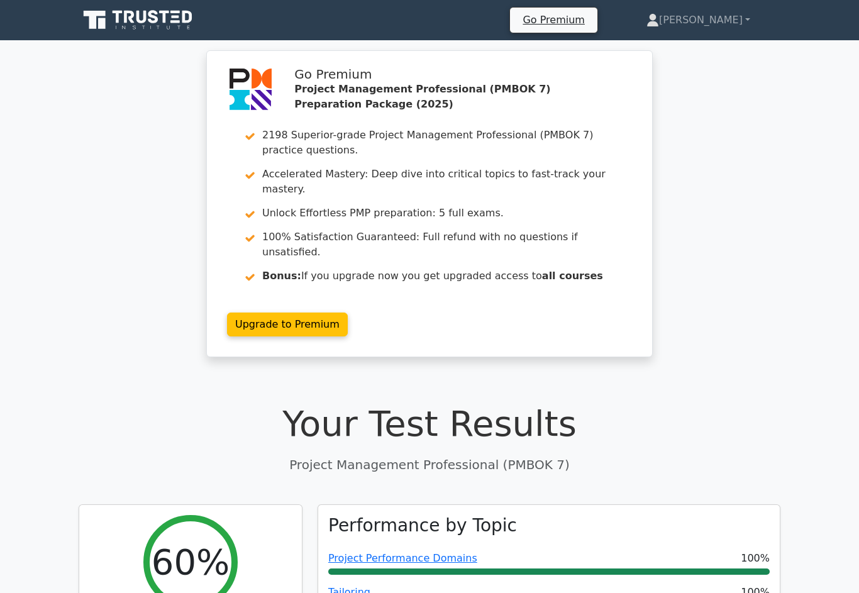
click at [725, 31] on link "[PERSON_NAME]" at bounding box center [699, 20] width 164 height 25
click at [710, 52] on link "Profile" at bounding box center [666, 50] width 99 height 20
